Goal: Information Seeking & Learning: Learn about a topic

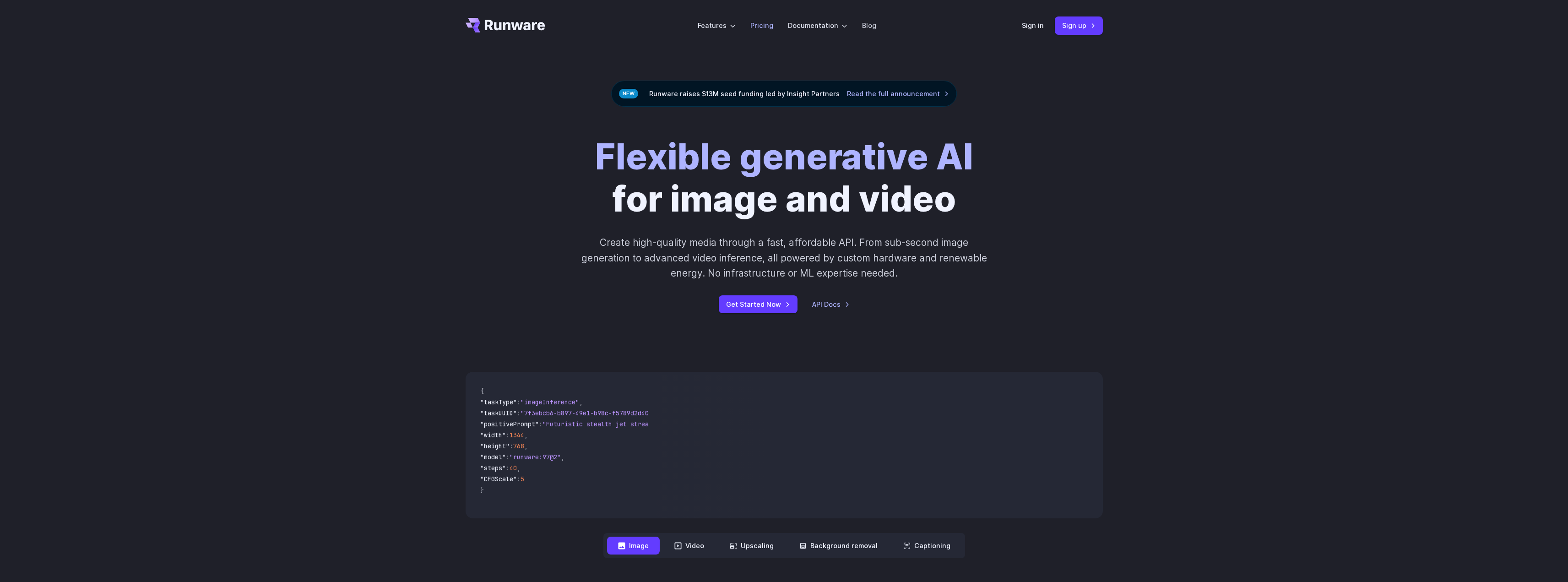
click at [769, 26] on link "Pricing" at bounding box center [762, 25] width 23 height 10
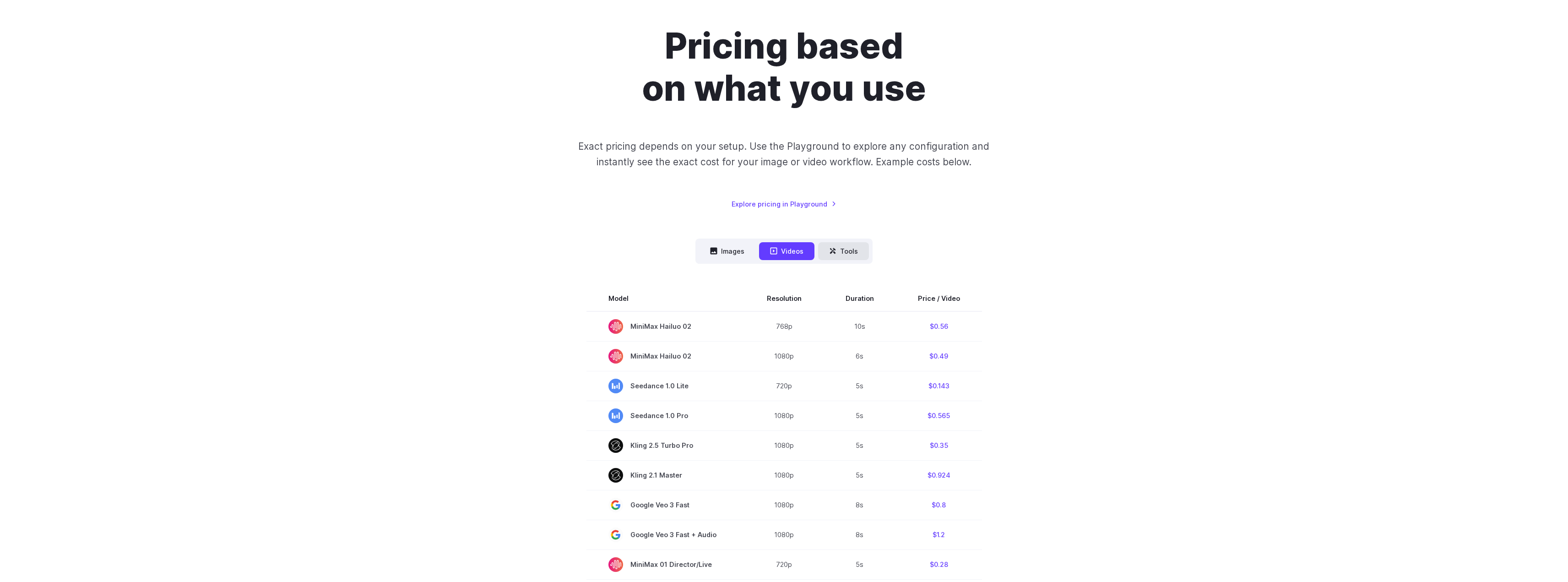
scroll to position [46, 0]
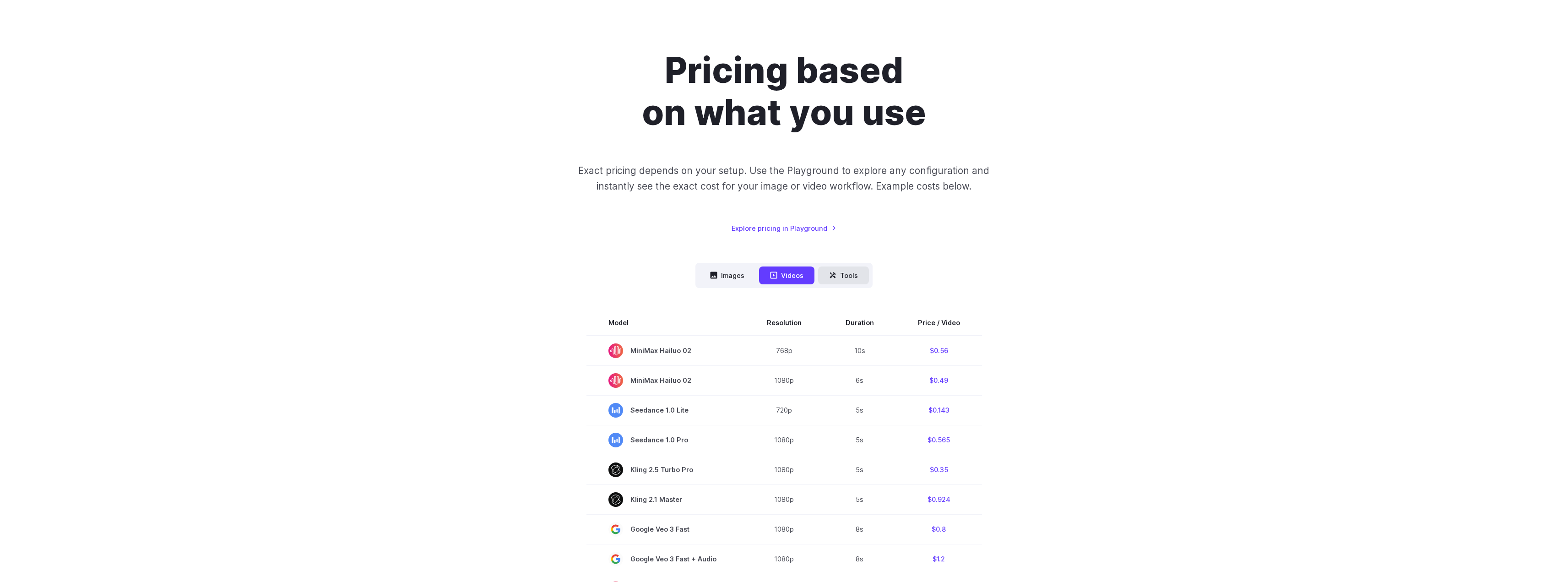
click at [829, 282] on button "Tools" at bounding box center [843, 275] width 51 height 18
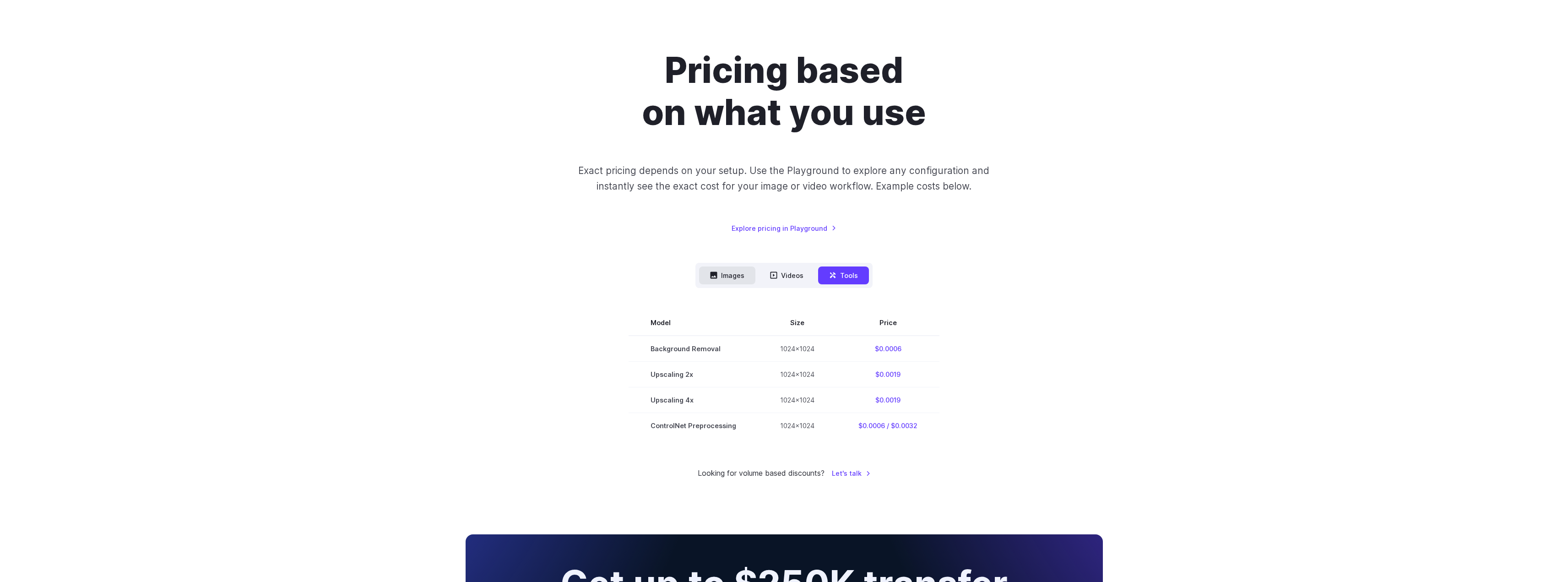
click at [719, 278] on button "Images" at bounding box center [727, 275] width 57 height 18
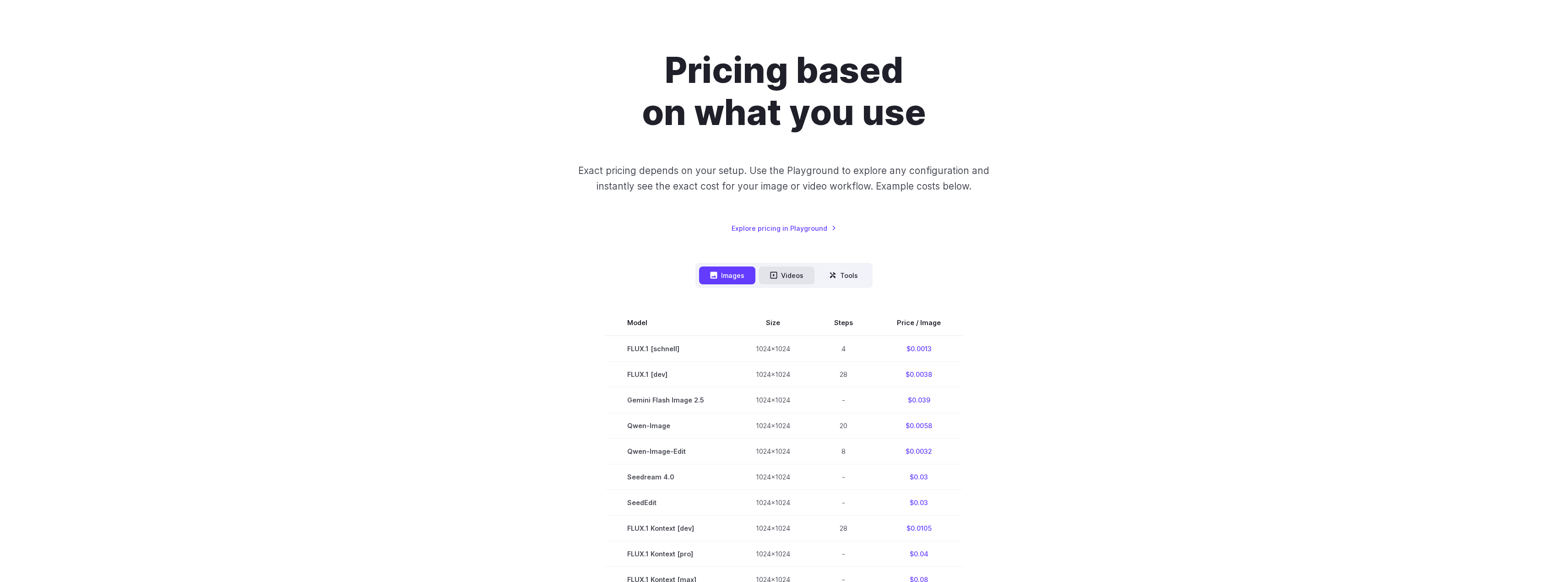
click at [797, 275] on button "Videos" at bounding box center [786, 275] width 55 height 18
